Goal: Submit feedback/report problem: Submit feedback/report problem

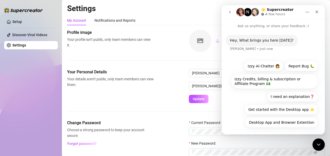
click at [157, 91] on div "Your Personal Details Your details aren’t public, only team members can view th…" at bounding box center [196, 86] width 258 height 34
click at [316, 11] on icon "Close" at bounding box center [317, 12] width 4 height 4
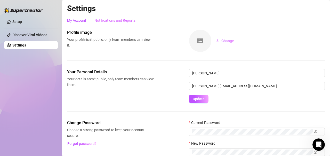
click at [111, 25] on div "Notifications and Reports" at bounding box center [115, 20] width 41 height 10
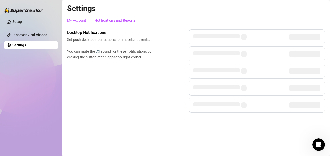
click at [81, 21] on div "My Account" at bounding box center [76, 21] width 19 height 6
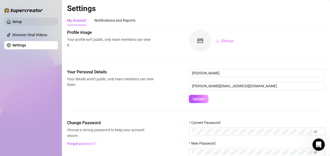
click at [22, 22] on link "Setup" at bounding box center [17, 22] width 10 height 4
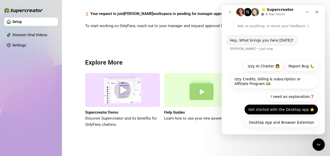
scroll to position [2, 0]
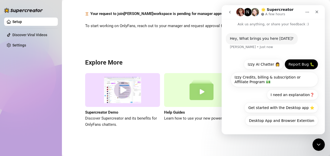
click at [293, 66] on button "Report Bug 🐛" at bounding box center [302, 64] width 34 height 10
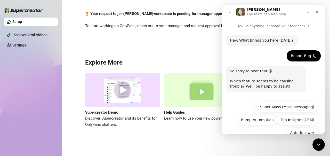
scroll to position [77, 0]
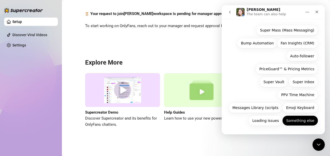
click at [304, 120] on button "Something else" at bounding box center [301, 120] width 36 height 10
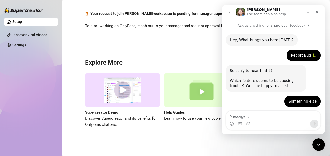
scroll to position [28, 0]
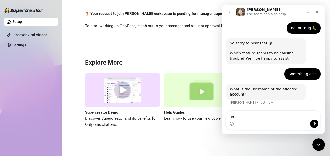
type textarea "n"
drag, startPoint x: 321, startPoint y: 95, endPoint x: 317, endPoint y: 98, distance: 5.1
click at [320, 95] on div "Hey, What brings you here [DATE]? [PERSON_NAME] • Just now Report Bug 🐛 [PERSON…" at bounding box center [273, 56] width 103 height 111
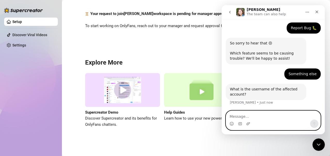
click at [290, 119] on textarea "Message…" at bounding box center [273, 115] width 95 height 9
paste textarea "[PERSON_NAME][EMAIL_ADDRESS][DOMAIN_NAME]"
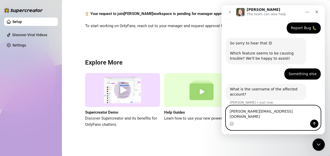
type textarea "[PERSON_NAME][EMAIL_ADDRESS][DOMAIN_NAME]"
click at [317, 123] on button "Send a message…" at bounding box center [314, 124] width 8 height 8
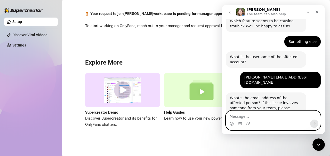
scroll to position [87, 0]
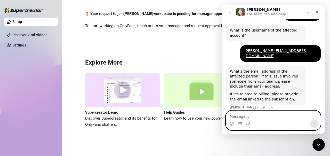
paste textarea "[PERSON_NAME][EMAIL_ADDRESS][DOMAIN_NAME]"
type textarea "[PERSON_NAME][EMAIL_ADDRESS][DOMAIN_NAME]"
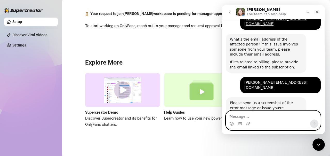
scroll to position [155, 0]
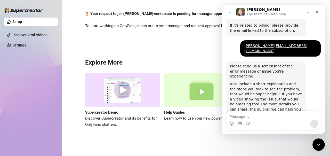
click at [164, 37] on div "Pending for manager approval Your request to join [PERSON_NAME] workspace is pe…" at bounding box center [196, 56] width 258 height 169
